Goal: Ask a question

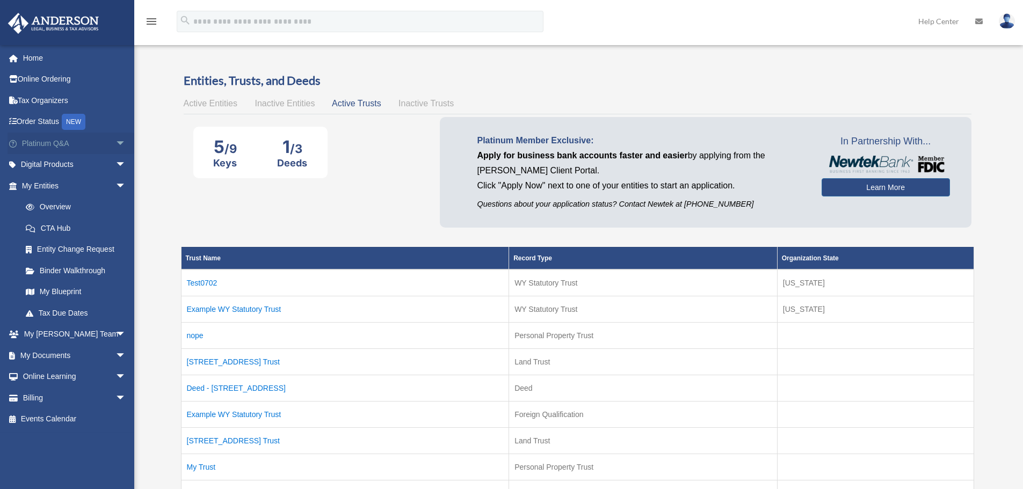
click at [45, 142] on link "Platinum Q&A arrow_drop_down" at bounding box center [75, 143] width 135 height 21
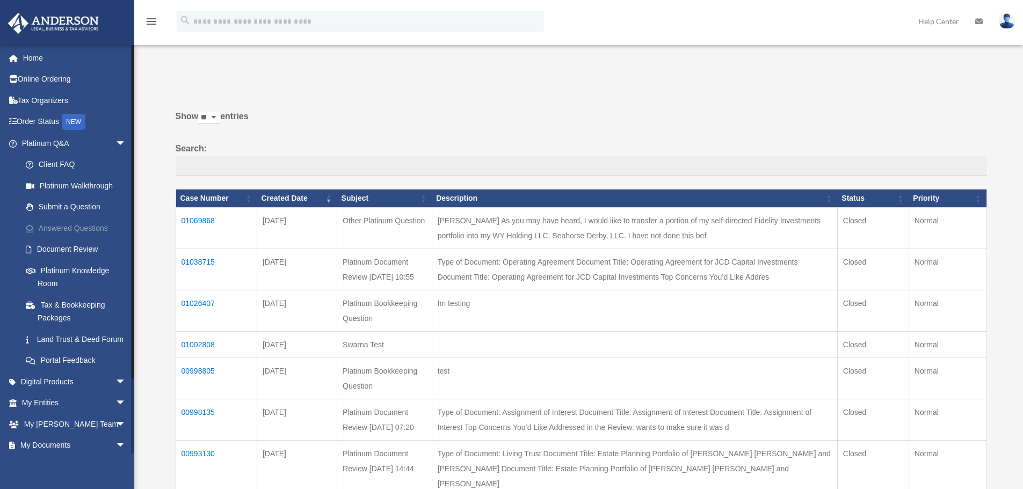
click at [68, 227] on link "Answered Questions" at bounding box center [78, 227] width 127 height 21
click at [201, 222] on td "01069868" at bounding box center [216, 227] width 81 height 41
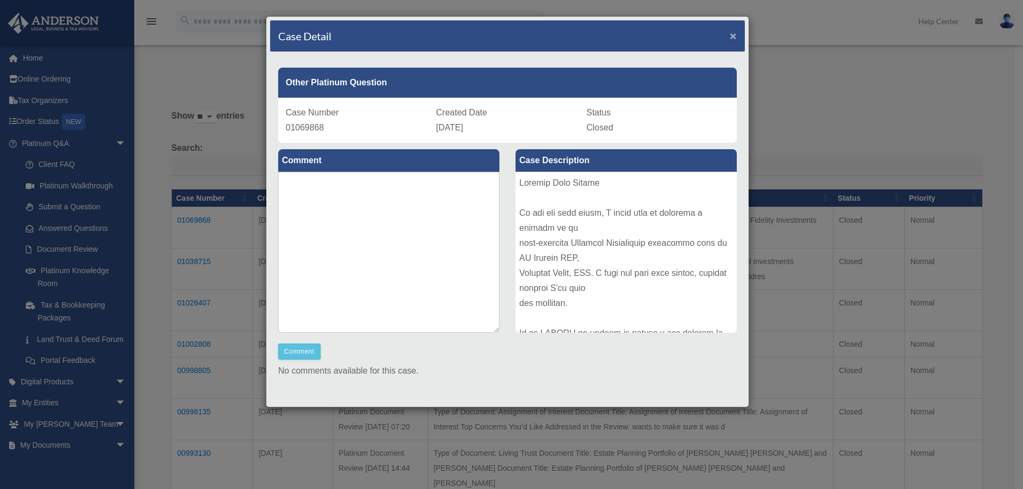
click at [730, 39] on span "×" at bounding box center [733, 36] width 7 height 12
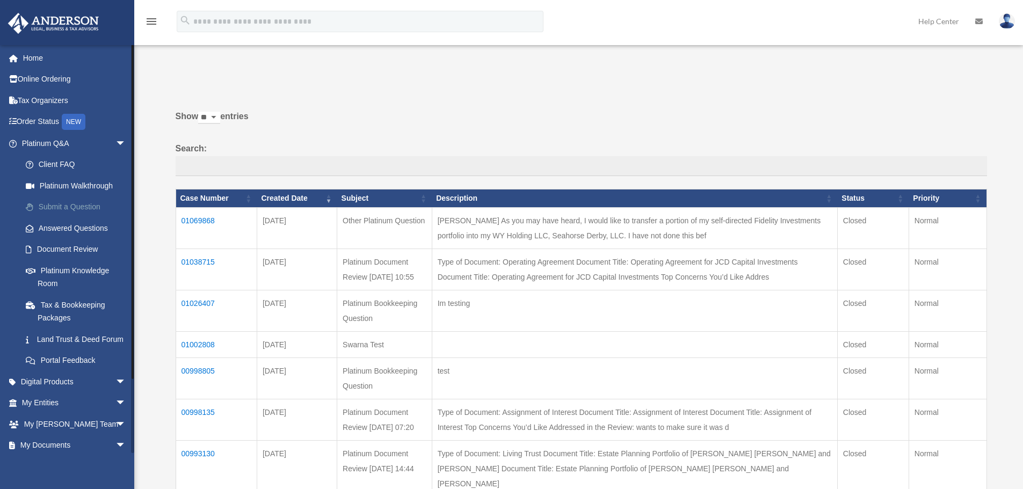
click at [64, 204] on link "Submit a Question" at bounding box center [78, 207] width 127 height 21
